Goal: Task Accomplishment & Management: Use online tool/utility

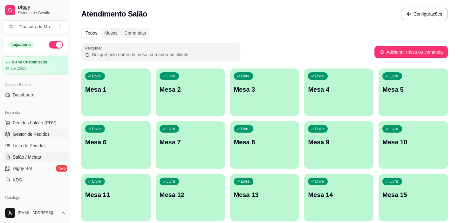
click at [33, 134] on span "Gestor de Pedidos" at bounding box center [31, 134] width 37 height 6
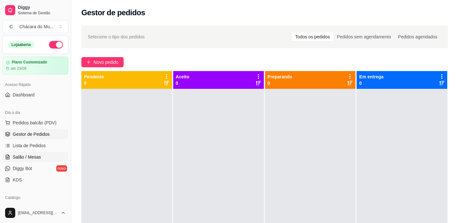
click at [29, 155] on span "Salão / Mesas" at bounding box center [27, 157] width 28 height 6
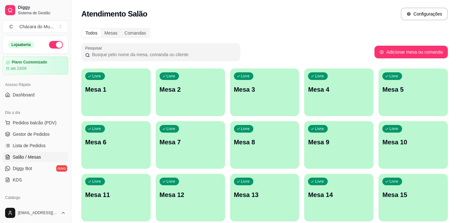
click at [28, 155] on span "Salão / Mesas" at bounding box center [27, 157] width 28 height 6
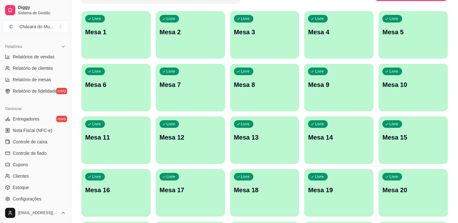
scroll to position [202, 0]
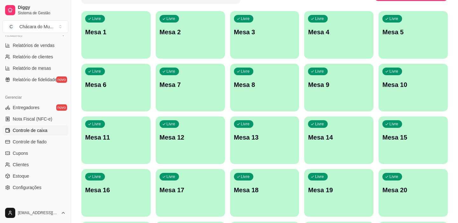
click at [37, 132] on span "Controle de caixa" at bounding box center [30, 130] width 35 height 6
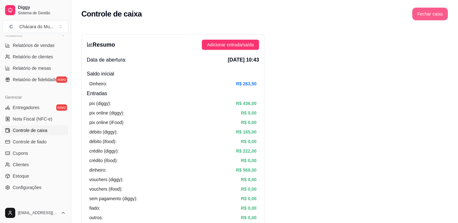
click at [430, 11] on button "Fechar caixa" at bounding box center [430, 14] width 36 height 13
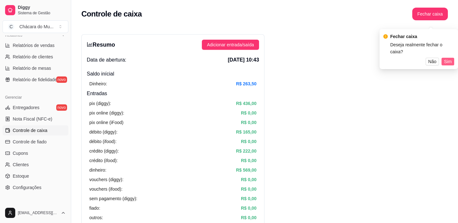
click at [449, 60] on span "Sim" at bounding box center [448, 61] width 8 height 7
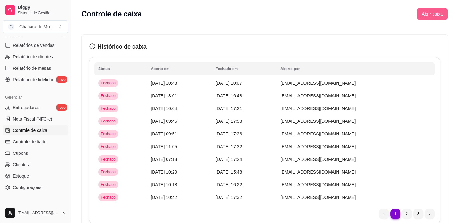
click at [421, 10] on button "Abrir caixa" at bounding box center [432, 14] width 31 height 13
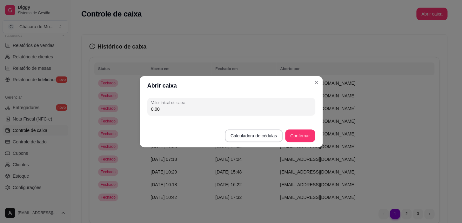
click at [187, 109] on input "0,00" at bounding box center [231, 109] width 160 height 6
type input "225,50"
click at [295, 135] on button "Confirmar" at bounding box center [300, 136] width 29 height 12
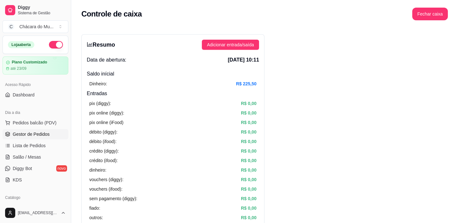
click at [44, 131] on span "Gestor de Pedidos" at bounding box center [31, 134] width 37 height 6
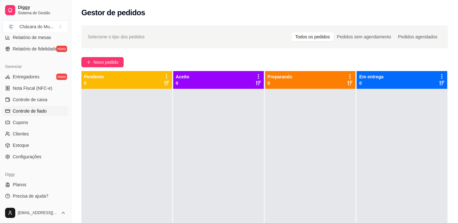
scroll to position [233, 0]
click at [37, 98] on span "Controle de caixa" at bounding box center [30, 99] width 35 height 6
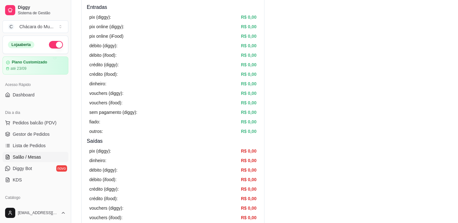
click at [20, 155] on span "Salão / Mesas" at bounding box center [27, 157] width 28 height 6
